Goal: Check status

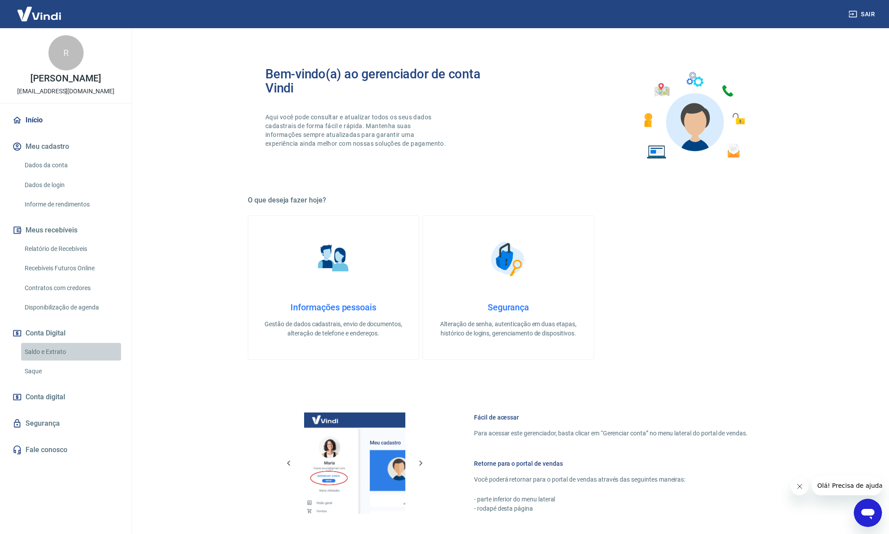
click at [43, 345] on link "Saldo e Extrato" at bounding box center [71, 352] width 100 height 18
